Goal: Transaction & Acquisition: Purchase product/service

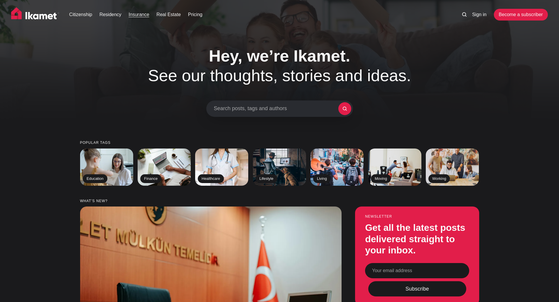
click at [135, 15] on link "Insurance" at bounding box center [138, 14] width 21 height 7
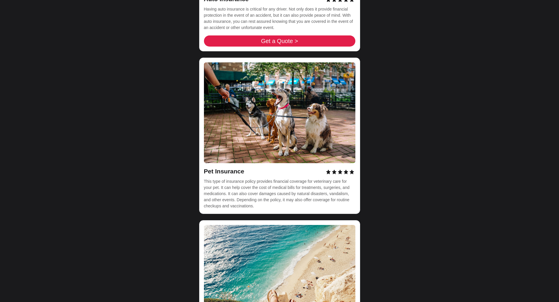
scroll to position [1847, 0]
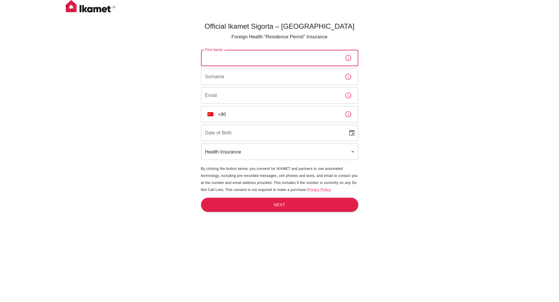
click at [326, 60] on input "First Name" at bounding box center [270, 58] width 139 height 16
click at [316, 117] on input "+90" at bounding box center [279, 114] width 122 height 16
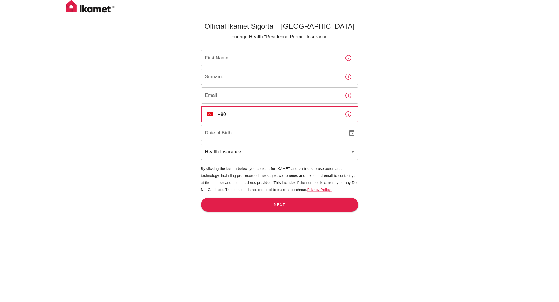
click at [252, 147] on body "Official Ikamet Sigorta – Turkey Foreign Health “Residence Permit” Insurance Fi…" at bounding box center [279, 161] width 559 height 322
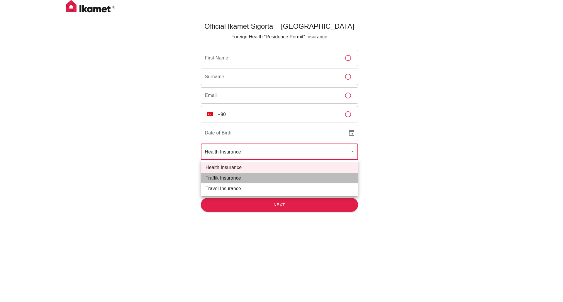
click at [238, 181] on li "Traffik Insurance" at bounding box center [279, 178] width 157 height 11
type input "traffik"
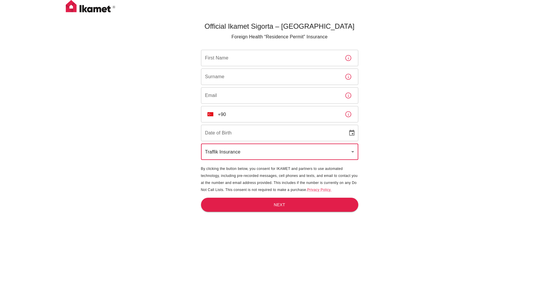
click at [262, 37] on p "Foreign Health “Residence Permit” Insurance" at bounding box center [279, 36] width 157 height 7
click at [283, 61] on input "First Name" at bounding box center [270, 58] width 139 height 16
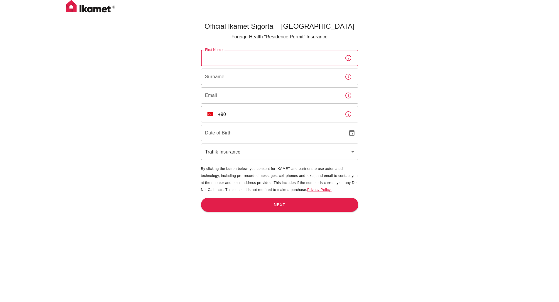
type input "DD/MM/YYYY"
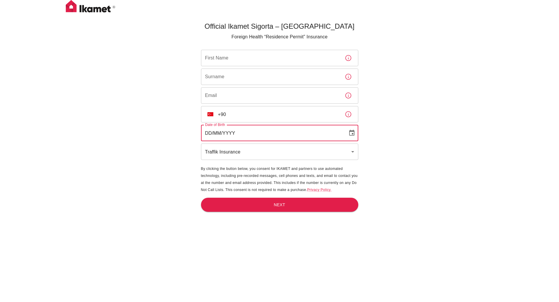
click at [232, 133] on input "DD/MM/YYYY" at bounding box center [272, 133] width 142 height 16
click at [320, 62] on input "First Name" at bounding box center [270, 58] width 139 height 16
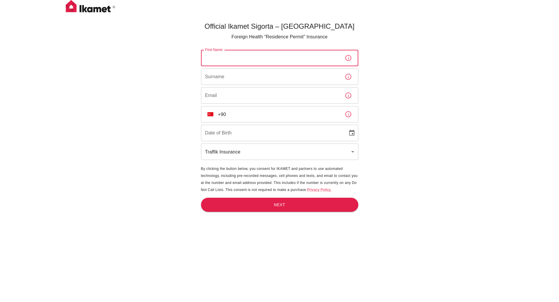
drag, startPoint x: 351, startPoint y: 115, endPoint x: 336, endPoint y: 20, distance: 96.5
click at [351, 115] on icon "button" at bounding box center [347, 114] width 7 height 7
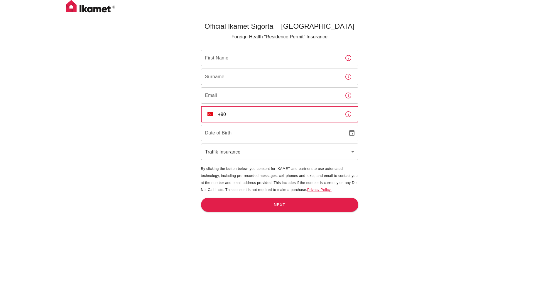
click at [239, 113] on input "+90" at bounding box center [279, 114] width 122 height 16
click at [345, 113] on icon "button" at bounding box center [348, 114] width 6 height 6
click at [282, 119] on input "+90" at bounding box center [279, 114] width 122 height 16
click at [206, 116] on button "TR" at bounding box center [210, 114] width 11 height 11
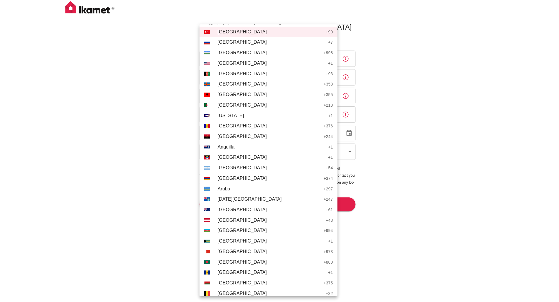
scroll to position [1792, 0]
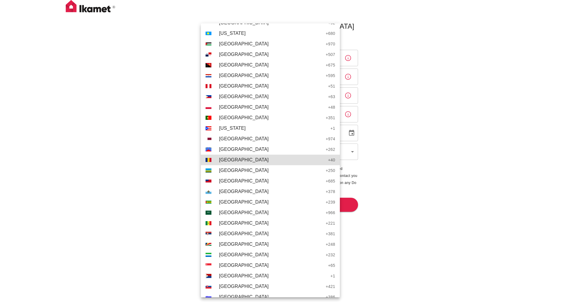
click at [254, 160] on span "Romania" at bounding box center [272, 160] width 106 height 7
type input "+40"
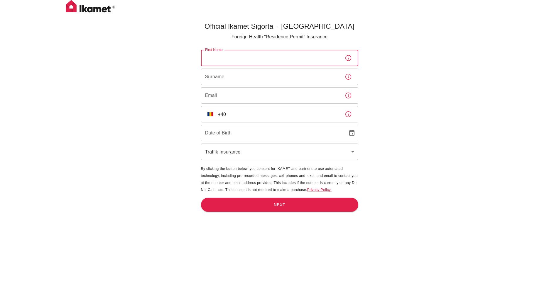
click at [321, 60] on input "First Name" at bounding box center [270, 58] width 139 height 16
click at [248, 115] on input "+40" at bounding box center [279, 114] width 122 height 16
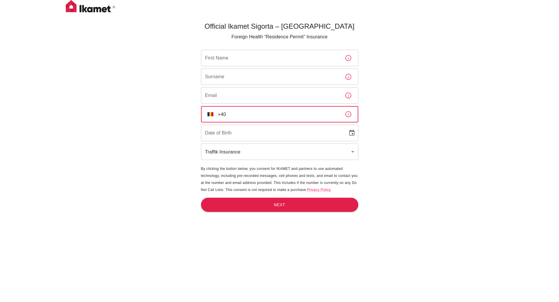
type input "DD/MM/YYYY"
click at [241, 139] on input "DD/MM/YYYY" at bounding box center [272, 133] width 142 height 16
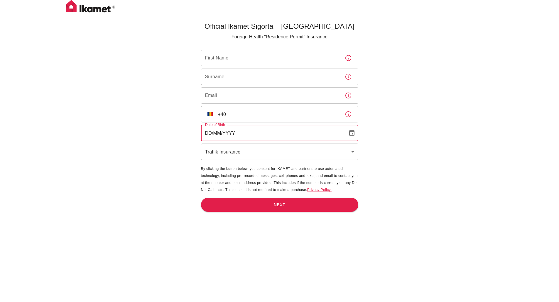
click at [268, 150] on body "Official Ikamet Sigorta – Turkey Foreign Health “Residence Permit” Insurance Fi…" at bounding box center [279, 161] width 559 height 322
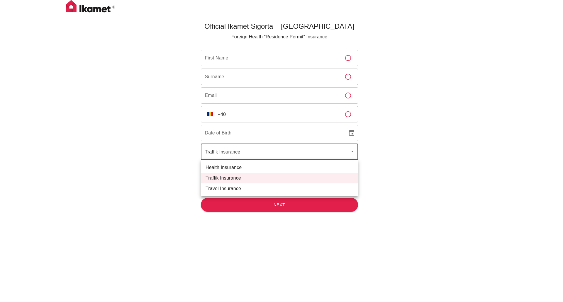
click at [264, 152] on div at bounding box center [281, 151] width 563 height 302
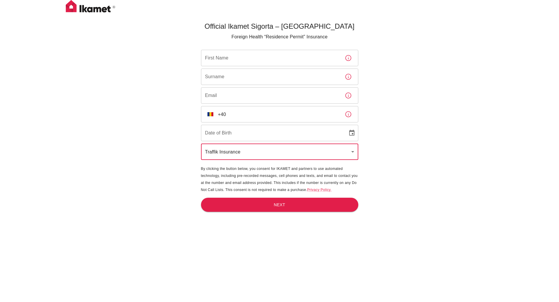
click at [238, 111] on input "+40" at bounding box center [279, 114] width 122 height 16
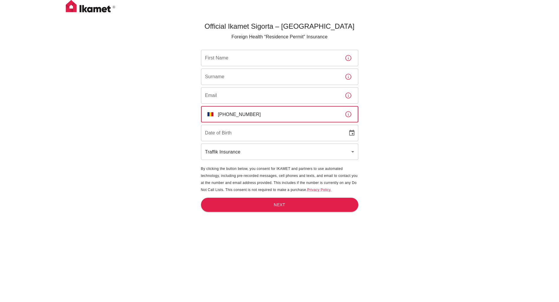
type input "+40 734 298 234"
click at [257, 62] on input "First Name" at bounding box center [270, 58] width 139 height 16
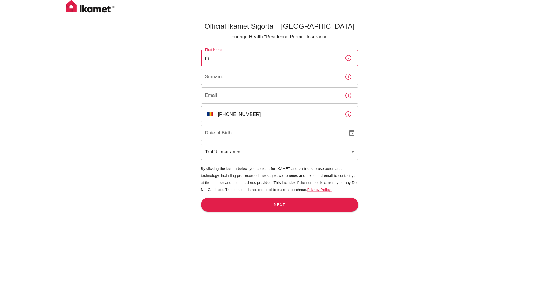
type input "m"
drag, startPoint x: 210, startPoint y: 80, endPoint x: 214, endPoint y: 78, distance: 4.2
click at [210, 79] on input "Surname" at bounding box center [270, 77] width 139 height 16
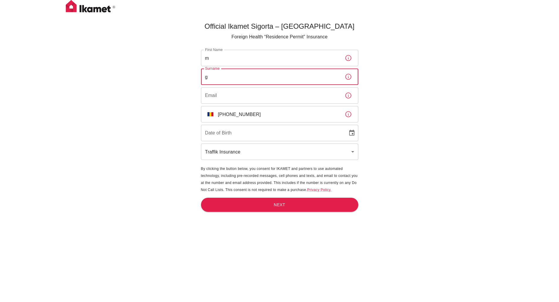
type input "g"
type input "DD/MM/YYYY"
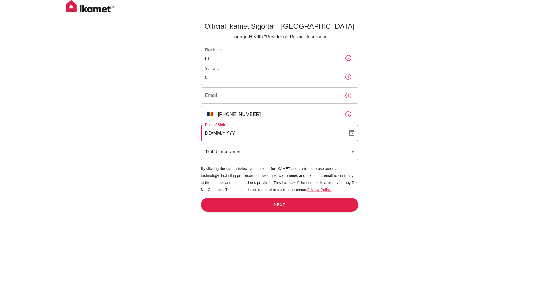
click at [237, 136] on input "DD/MM/YYYY" at bounding box center [272, 133] width 142 height 16
click at [354, 134] on icon "Choose date" at bounding box center [351, 133] width 5 height 6
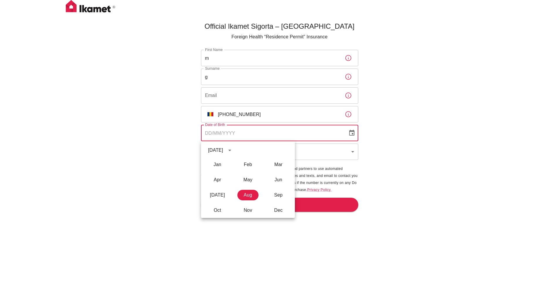
click at [235, 151] on button "calendar view is open, switch to year view" at bounding box center [230, 150] width 10 height 10
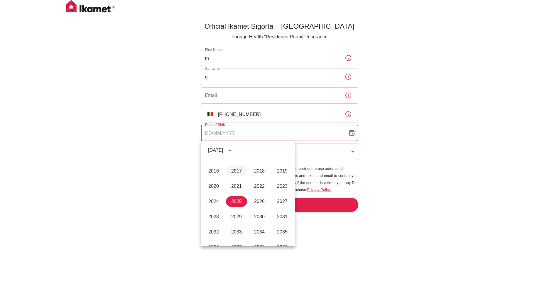
scroll to position [230, 0]
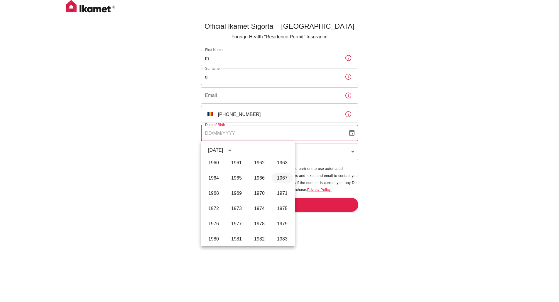
click at [278, 179] on button "1967" at bounding box center [281, 178] width 21 height 11
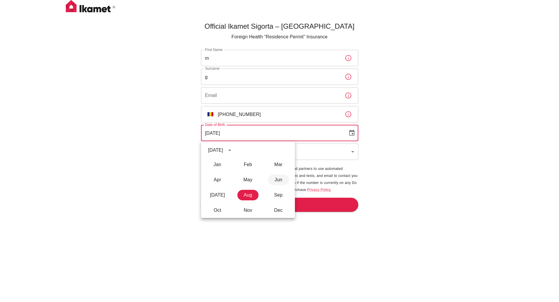
click at [276, 179] on button "Jun" at bounding box center [278, 180] width 21 height 11
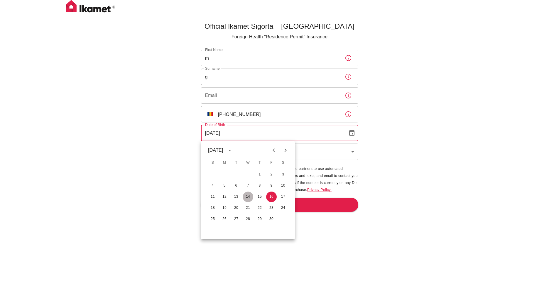
click at [249, 198] on button "14" at bounding box center [247, 197] width 11 height 11
type input "14/06/1967"
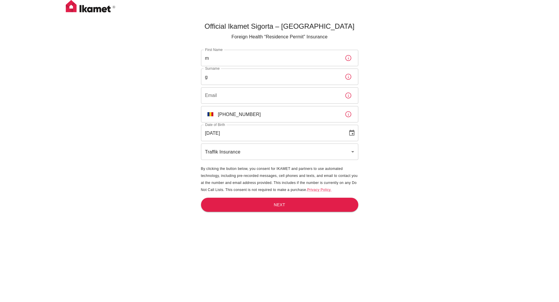
drag, startPoint x: 243, startPoint y: 263, endPoint x: 253, endPoint y: 242, distance: 24.0
click at [243, 262] on main "Official Ikamet Sigorta – Turkey Foreign Health “Residence Permit” Insurance Fi…" at bounding box center [279, 170] width 162 height 302
click at [290, 206] on button "Next" at bounding box center [279, 205] width 157 height 14
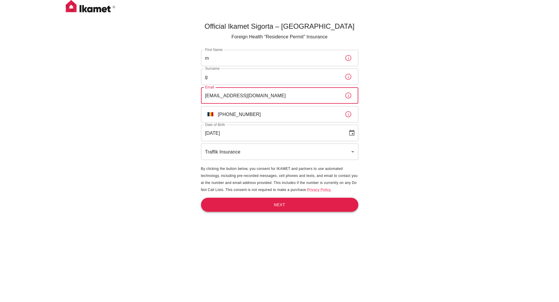
type input "sf@sf.com"
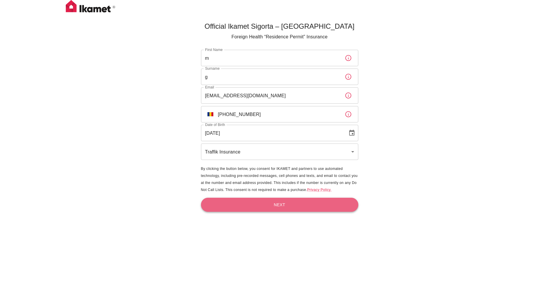
click at [305, 207] on button "Next" at bounding box center [279, 205] width 157 height 14
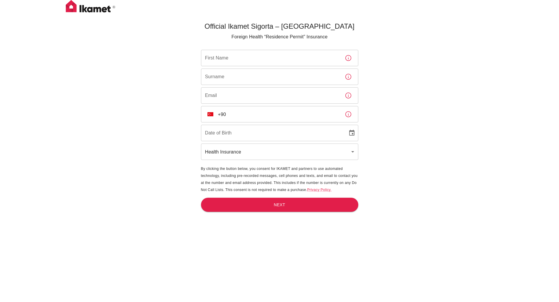
click at [282, 56] on input "First Name" at bounding box center [270, 58] width 139 height 16
type input "Ioan"
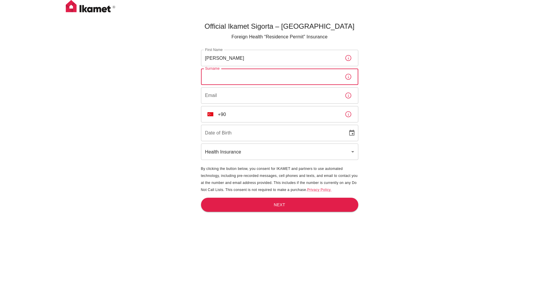
click at [284, 74] on input "Surname" at bounding box center [270, 77] width 139 height 16
type input "Agheorghiesei"
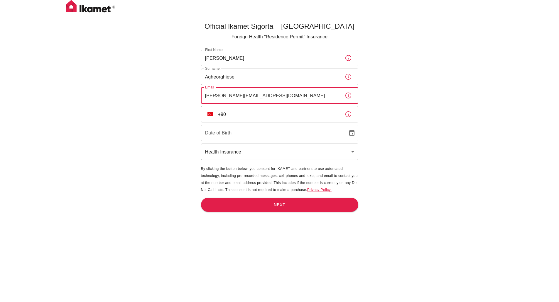
type input "ioan_mesterul@yahoo.com"
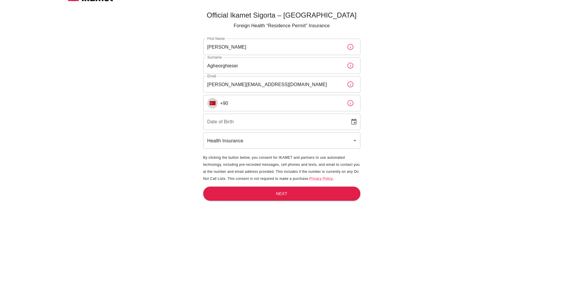
scroll to position [12, 0]
click at [212, 104] on img "Select country" at bounding box center [210, 103] width 6 height 4
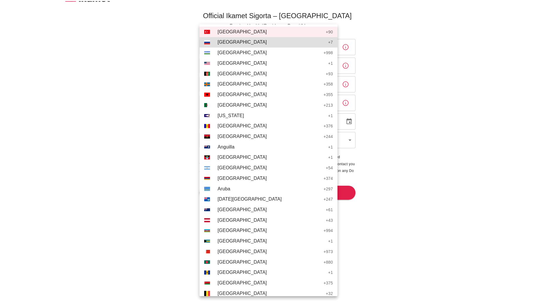
scroll to position [1781, 0]
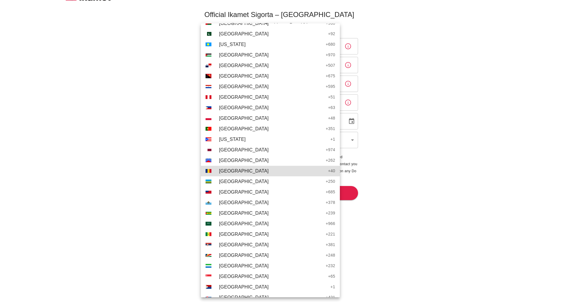
click at [259, 169] on span "Romania" at bounding box center [272, 171] width 106 height 7
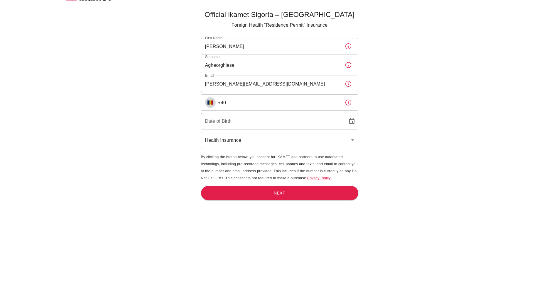
click at [256, 104] on input "+40" at bounding box center [279, 102] width 122 height 16
type input "+40 763 091 234"
type input "DD/MM/YYYY"
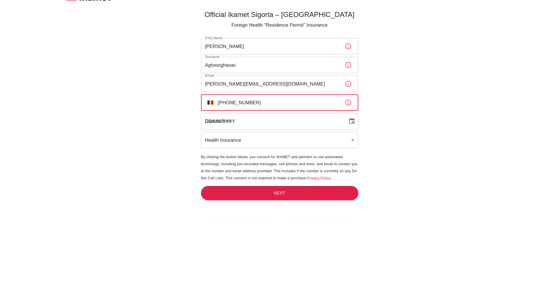
click at [258, 125] on input "DD/MM/YYYY" at bounding box center [272, 121] width 142 height 16
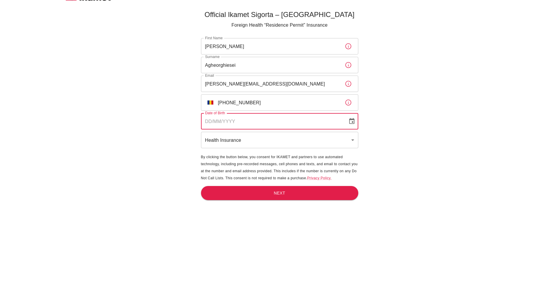
click at [349, 122] on icon "Choose date" at bounding box center [351, 121] width 7 height 7
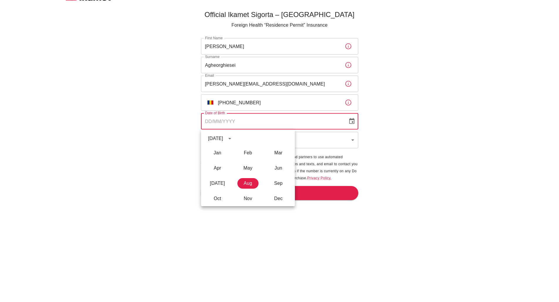
click at [233, 136] on icon "calendar view is open, switch to year view" at bounding box center [229, 138] width 7 height 7
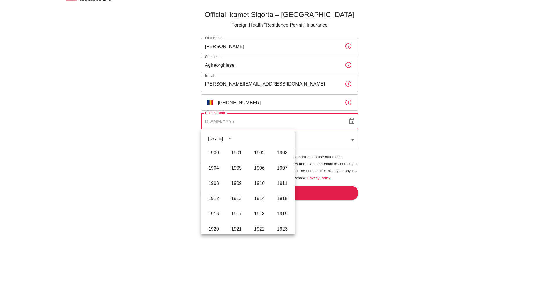
scroll to position [436, 0]
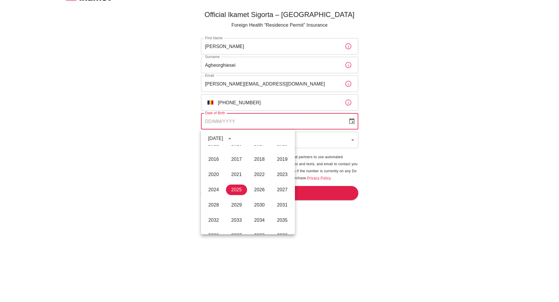
click at [209, 122] on input "Date of Birth" at bounding box center [272, 121] width 142 height 16
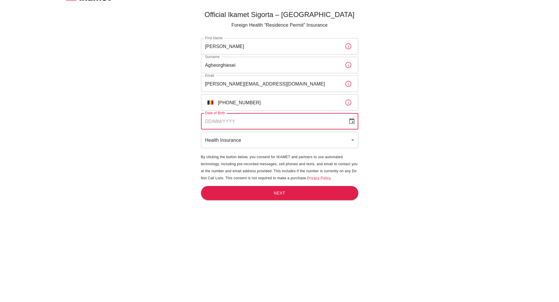
click at [209, 122] on input "Date of Birth" at bounding box center [272, 121] width 142 height 16
click at [208, 121] on input "12/03/YYYY" at bounding box center [272, 121] width 142 height 16
click at [214, 124] on input "14/07/YYYY" at bounding box center [272, 121] width 142 height 16
type input "14/06/1967"
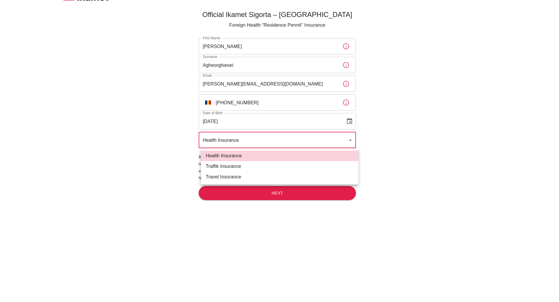
click at [238, 140] on body "Official Ikamet Sigorta – Turkey Foreign Health “Residence Permit” Insurance Fi…" at bounding box center [279, 149] width 559 height 322
click at [237, 178] on li "Travel Insurance" at bounding box center [279, 177] width 157 height 11
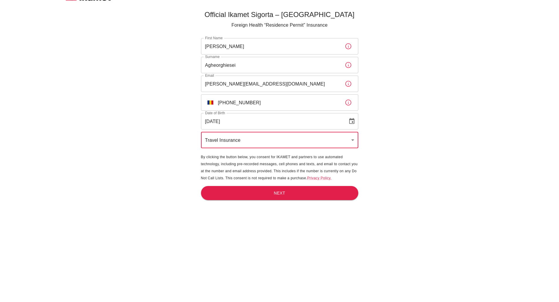
click at [244, 136] on body "Official Ikamet Sigorta – Turkey Foreign Health “Residence Permit” Insurance Fi…" at bounding box center [279, 149] width 559 height 322
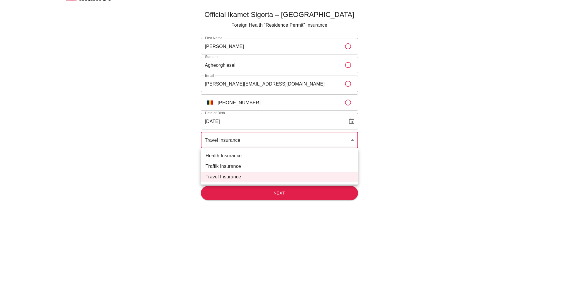
click at [181, 218] on div at bounding box center [281, 151] width 563 height 302
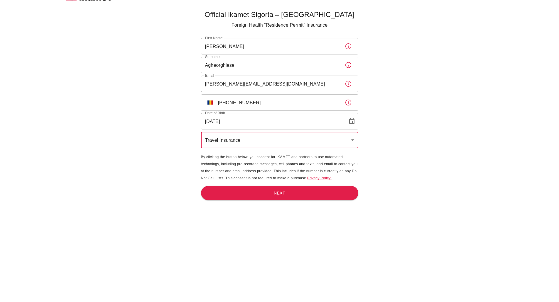
click at [261, 143] on body "Official Ikamet Sigorta – Turkey Foreign Health “Residence Permit” Insurance Fi…" at bounding box center [279, 149] width 559 height 322
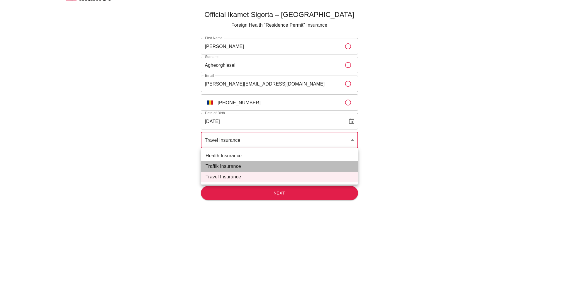
click at [243, 167] on li "Traffik Insurance" at bounding box center [279, 166] width 157 height 11
type input "traffik"
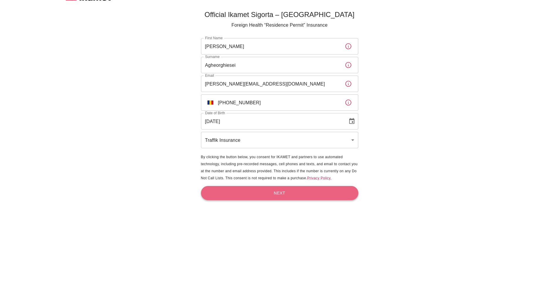
click at [296, 187] on button "Next" at bounding box center [279, 193] width 157 height 14
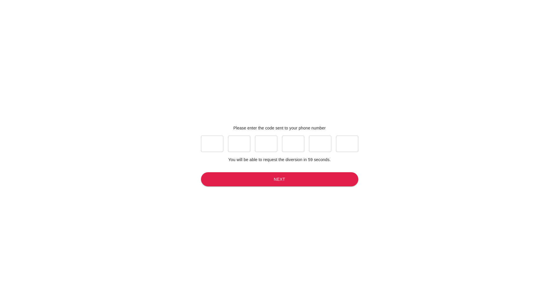
click at [206, 146] on input "text" at bounding box center [212, 144] width 22 height 16
type input "0"
type input "3"
type input "8"
type input "0"
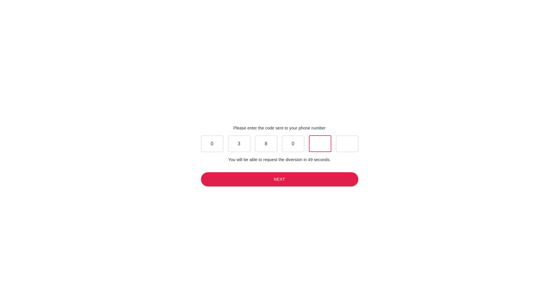
type input "4"
type input "6"
click at [271, 181] on button "Next" at bounding box center [279, 179] width 157 height 14
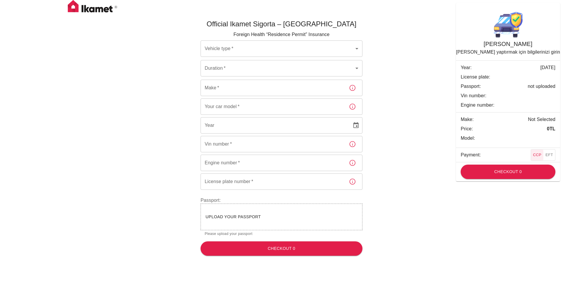
click at [352, 51] on body "Official Ikamet Sigorta – Turkey Foreign Health “Residence Permit” Insurance Ve…" at bounding box center [281, 130] width 563 height 261
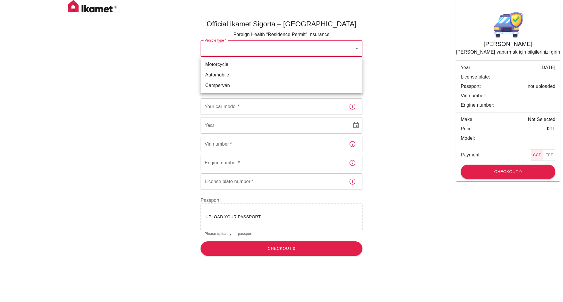
click at [319, 73] on li "Automobile" at bounding box center [282, 75] width 162 height 11
type input "dd656822-4f88-4f02-a9cf-d0a66ee8ec5d"
click at [286, 63] on body "Official Ikamet Sigorta – Turkey Foreign Health “Residence Permit” Insurance Ve…" at bounding box center [281, 130] width 563 height 261
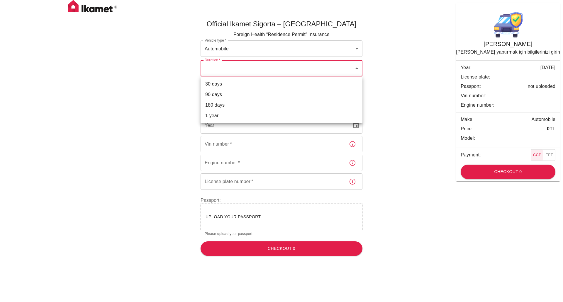
click at [237, 86] on li "30 days" at bounding box center [282, 84] width 162 height 11
type input "ef8e64f1-507e-48df-8632-dedc4ce03c5c"
drag, startPoint x: 237, startPoint y: 93, endPoint x: 237, endPoint y: 97, distance: 3.8
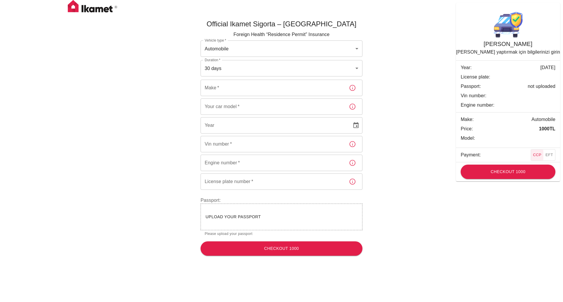
click at [238, 92] on input "Make   *" at bounding box center [273, 88] width 144 height 16
click at [350, 90] on icon "button" at bounding box center [352, 87] width 7 height 7
click at [242, 86] on input "Make   *" at bounding box center [273, 88] width 144 height 16
type input "VW"
click at [239, 108] on input "Your car model   *" at bounding box center [273, 107] width 144 height 16
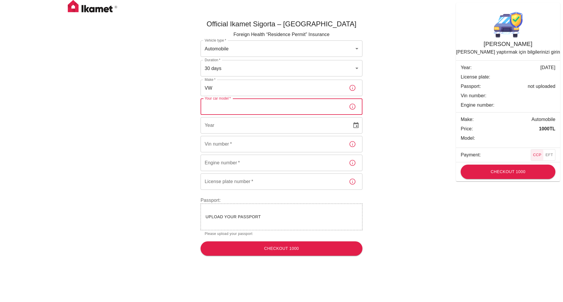
click at [351, 106] on icon "button" at bounding box center [352, 106] width 7 height 7
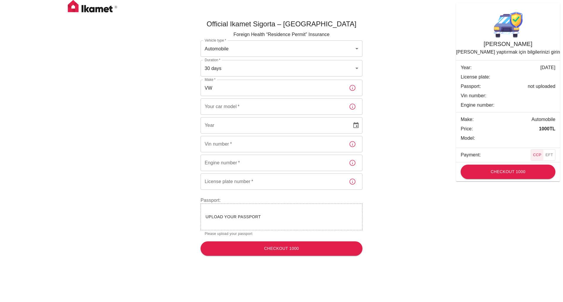
click at [269, 104] on input "Your car model   *" at bounding box center [273, 107] width 144 height 16
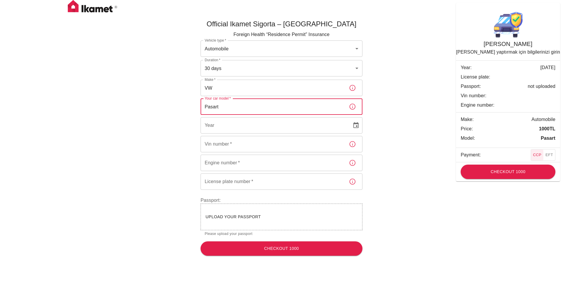
type input "Pasart"
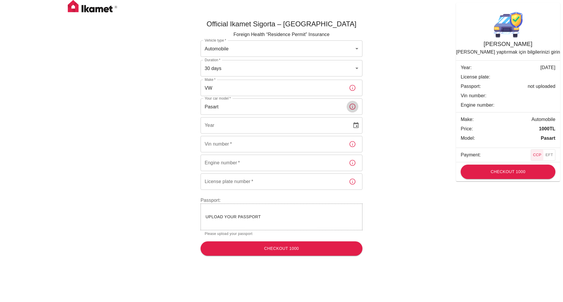
click at [269, 104] on input "Pasart" at bounding box center [273, 107] width 144 height 16
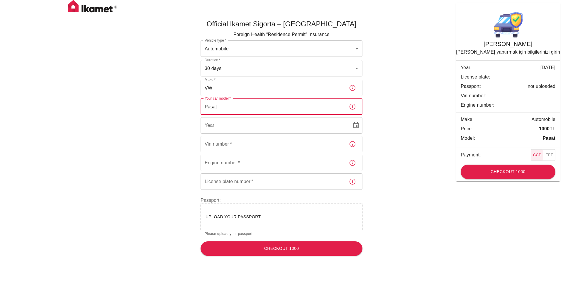
type input "Pasat"
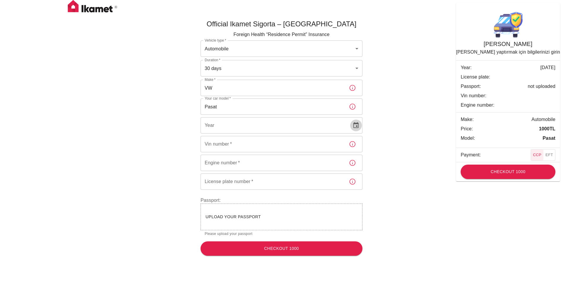
click at [359, 123] on icon "Choose date" at bounding box center [355, 125] width 7 height 7
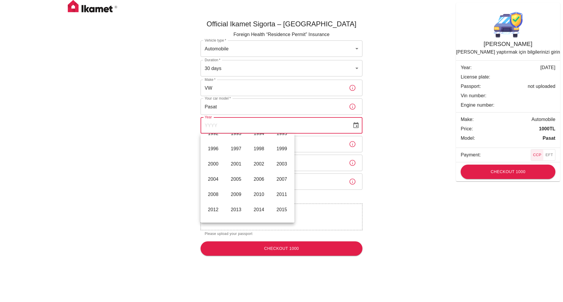
scroll to position [348, 0]
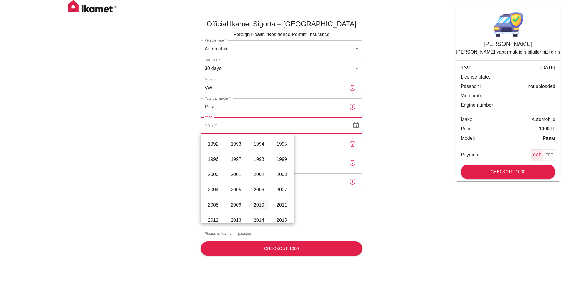
click at [252, 204] on button "2010" at bounding box center [258, 205] width 21 height 11
type input "2010"
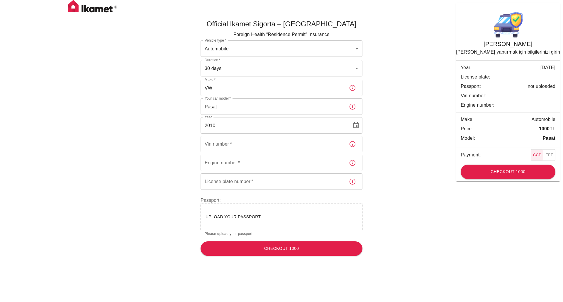
click at [337, 144] on input "Vin number   *" at bounding box center [273, 144] width 144 height 16
click at [321, 145] on input "Vin number   *" at bounding box center [273, 144] width 144 height 16
click at [308, 165] on input "Engine number   *" at bounding box center [273, 163] width 144 height 16
click at [291, 145] on input "Vin number   *" at bounding box center [273, 144] width 144 height 16
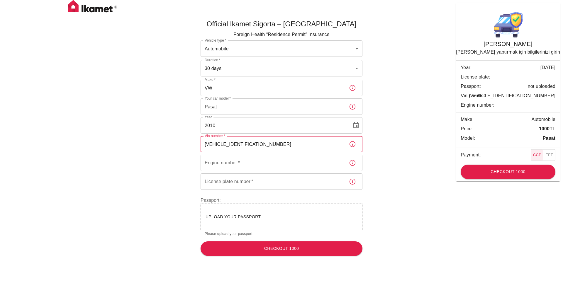
type input "WVWZZZ3CZAE199446"
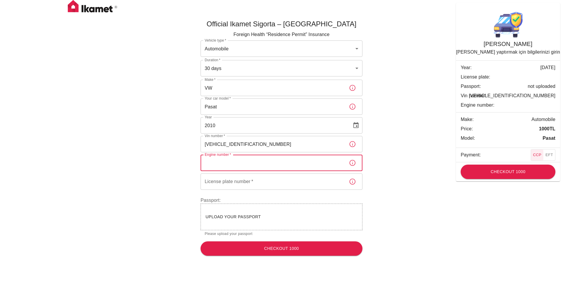
click at [282, 163] on input "Engine number   *" at bounding box center [273, 163] width 144 height 16
click at [351, 166] on icon "button" at bounding box center [352, 162] width 7 height 7
click at [215, 168] on input "Engine number   *" at bounding box center [273, 163] width 144 height 16
type input "K281589"
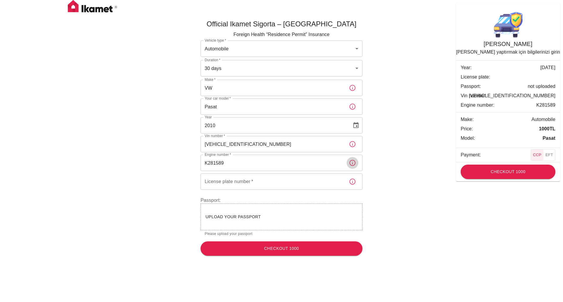
click at [258, 187] on input "License plate number   *" at bounding box center [273, 182] width 144 height 16
click at [263, 168] on input "K281589" at bounding box center [273, 163] width 144 height 16
click at [261, 182] on input "License plate number   *" at bounding box center [273, 182] width 144 height 16
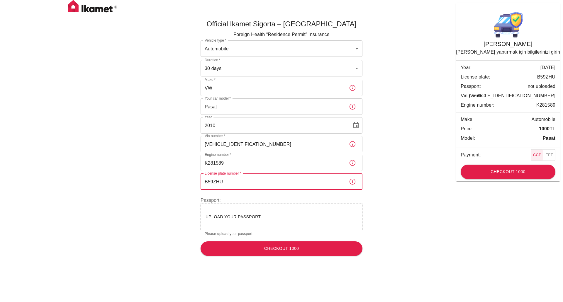
type input "B59ZHU"
click at [234, 216] on span "Upload your passport" at bounding box center [233, 217] width 55 height 5
